Goal: Navigation & Orientation: Find specific page/section

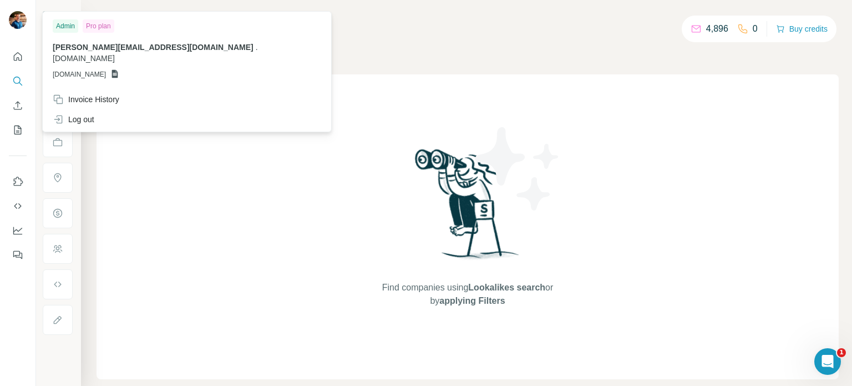
click at [22, 16] on img at bounding box center [18, 20] width 18 height 18
click at [446, 210] on img at bounding box center [467, 208] width 115 height 124
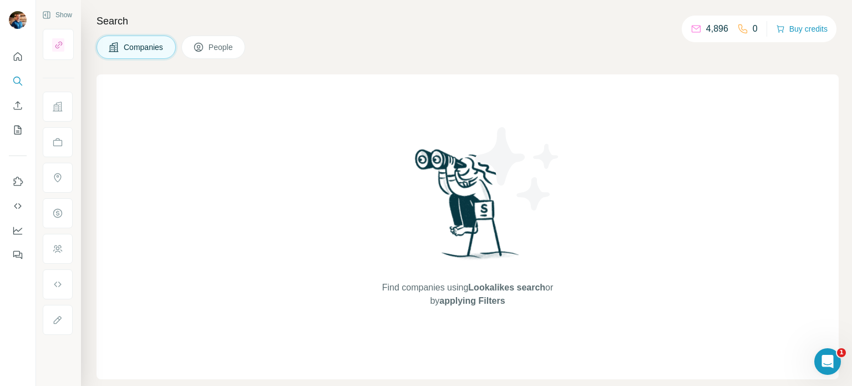
click at [222, 46] on span "People" at bounding box center [222, 47] width 26 height 11
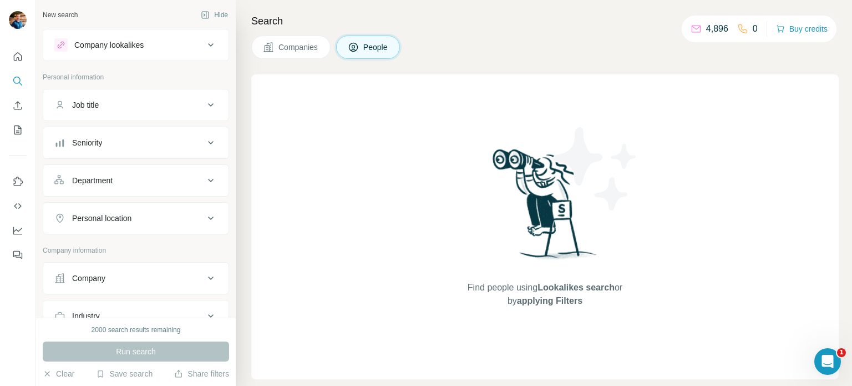
click at [379, 35] on div "Search Companies People Find people using Lookalikes search or by applying Filt…" at bounding box center [544, 193] width 616 height 386
click at [306, 53] on button "Companies" at bounding box center [290, 47] width 79 height 23
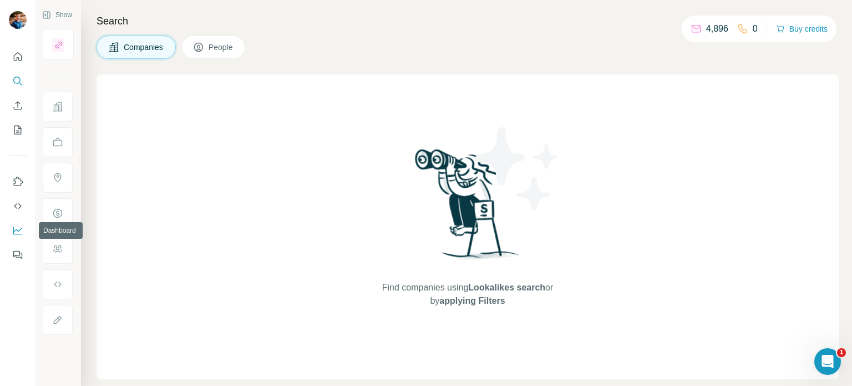
click at [19, 237] on button "Dashboard" at bounding box center [18, 230] width 18 height 20
